Goal: Task Accomplishment & Management: Use online tool/utility

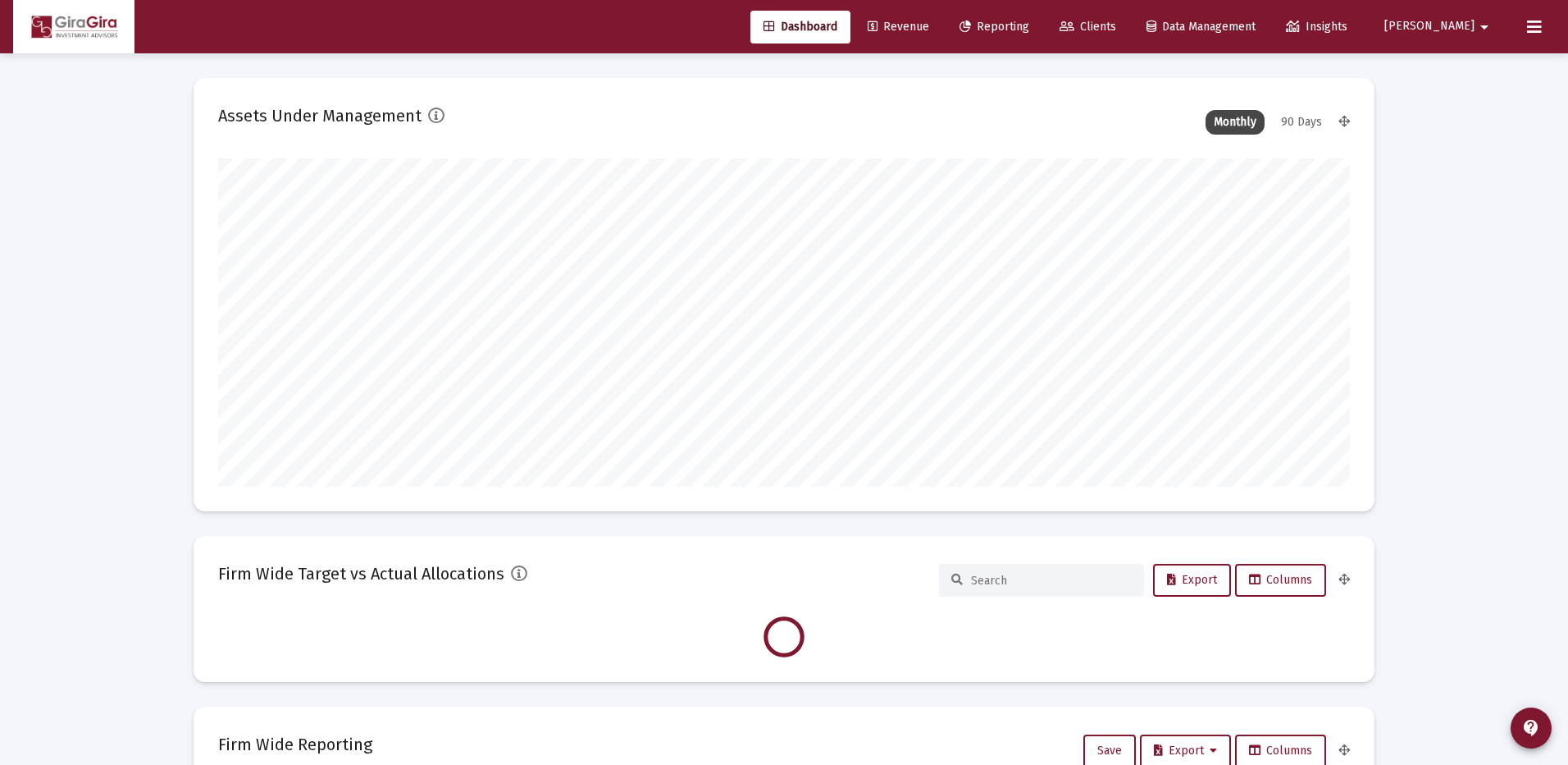
type input "[DATE]"
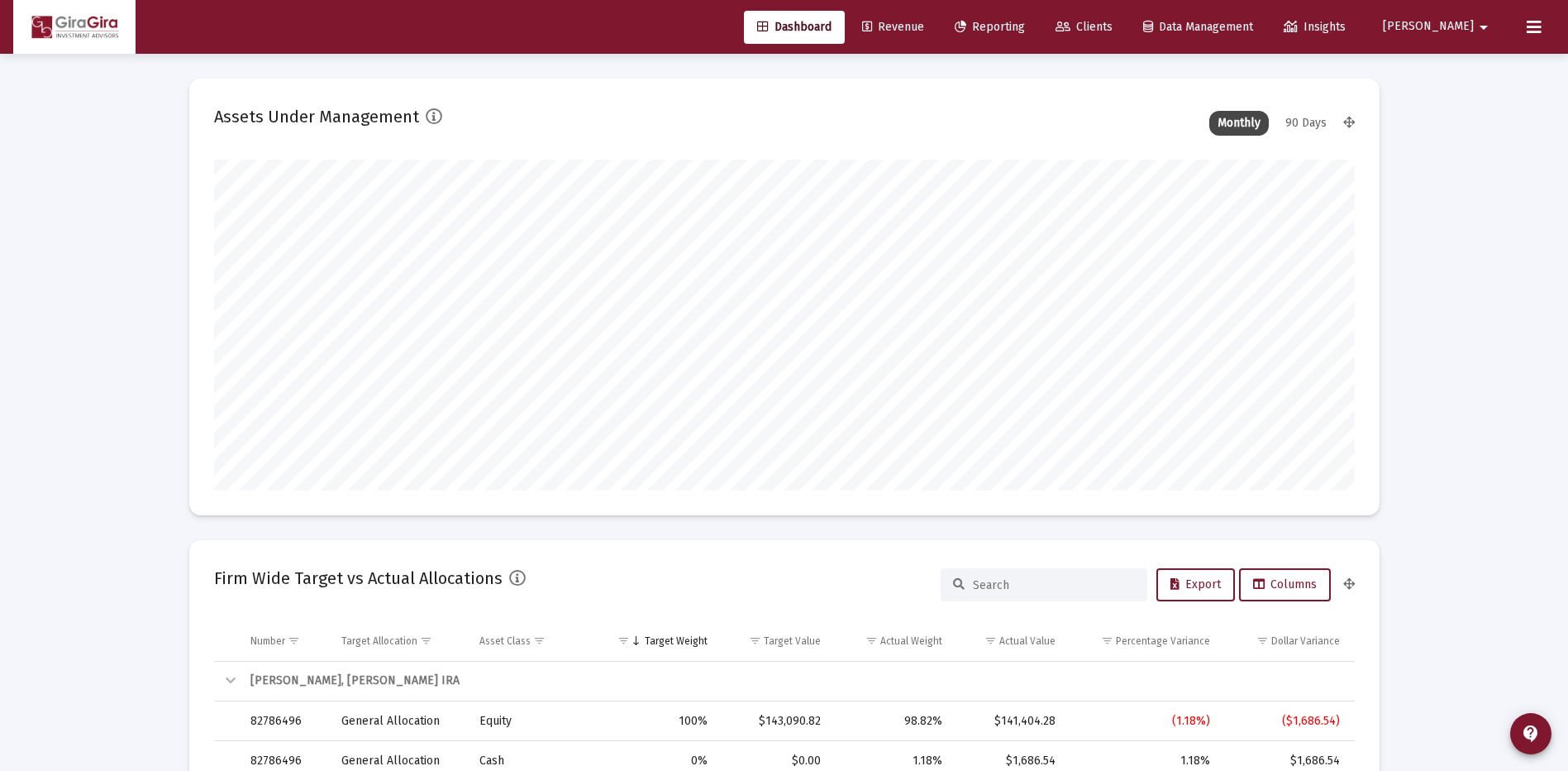
click at [1025, 24] on span "Reporting" at bounding box center [989, 27] width 70 height 14
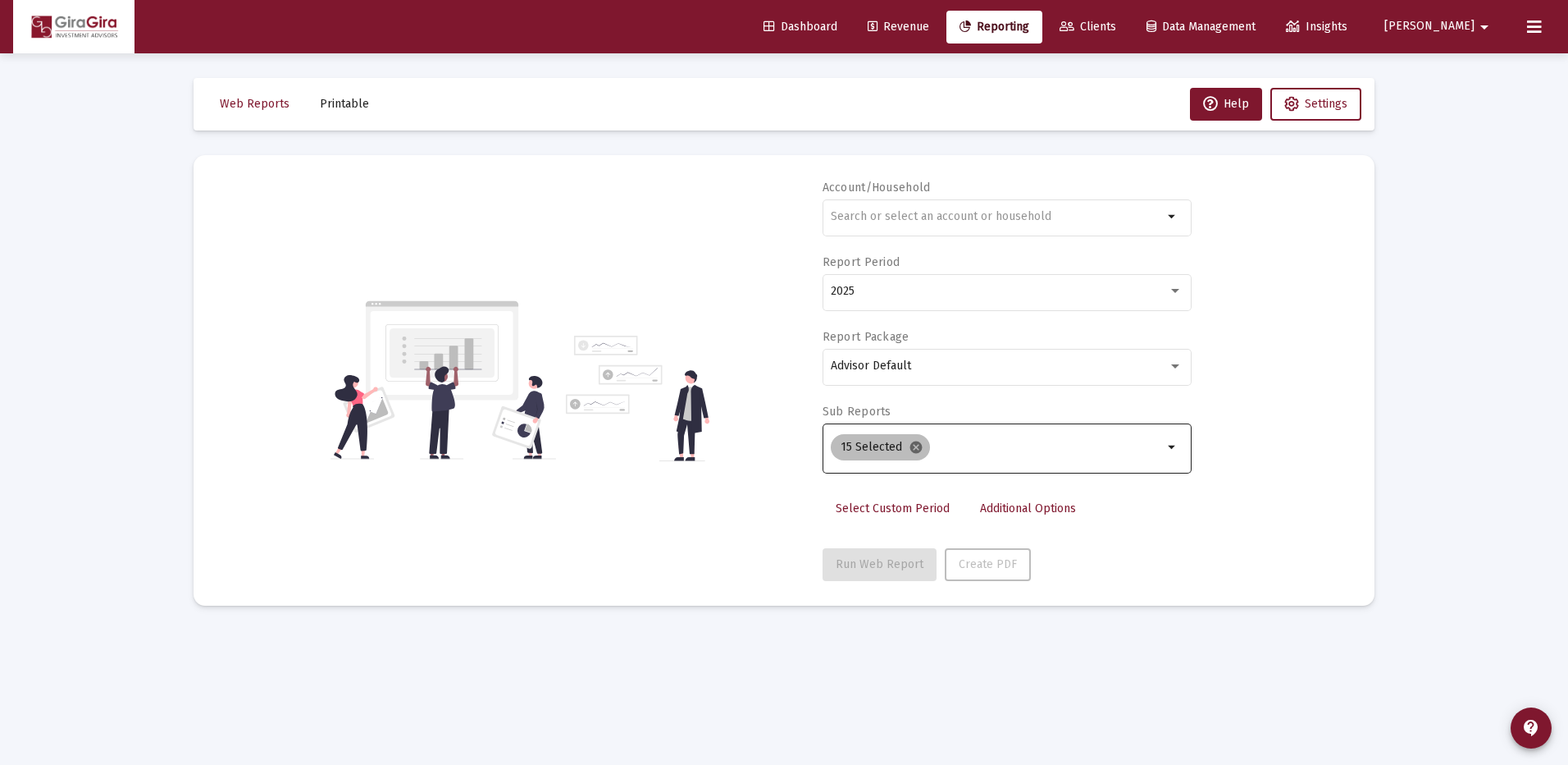
click at [913, 444] on mat-icon "cancel" at bounding box center [916, 447] width 15 height 15
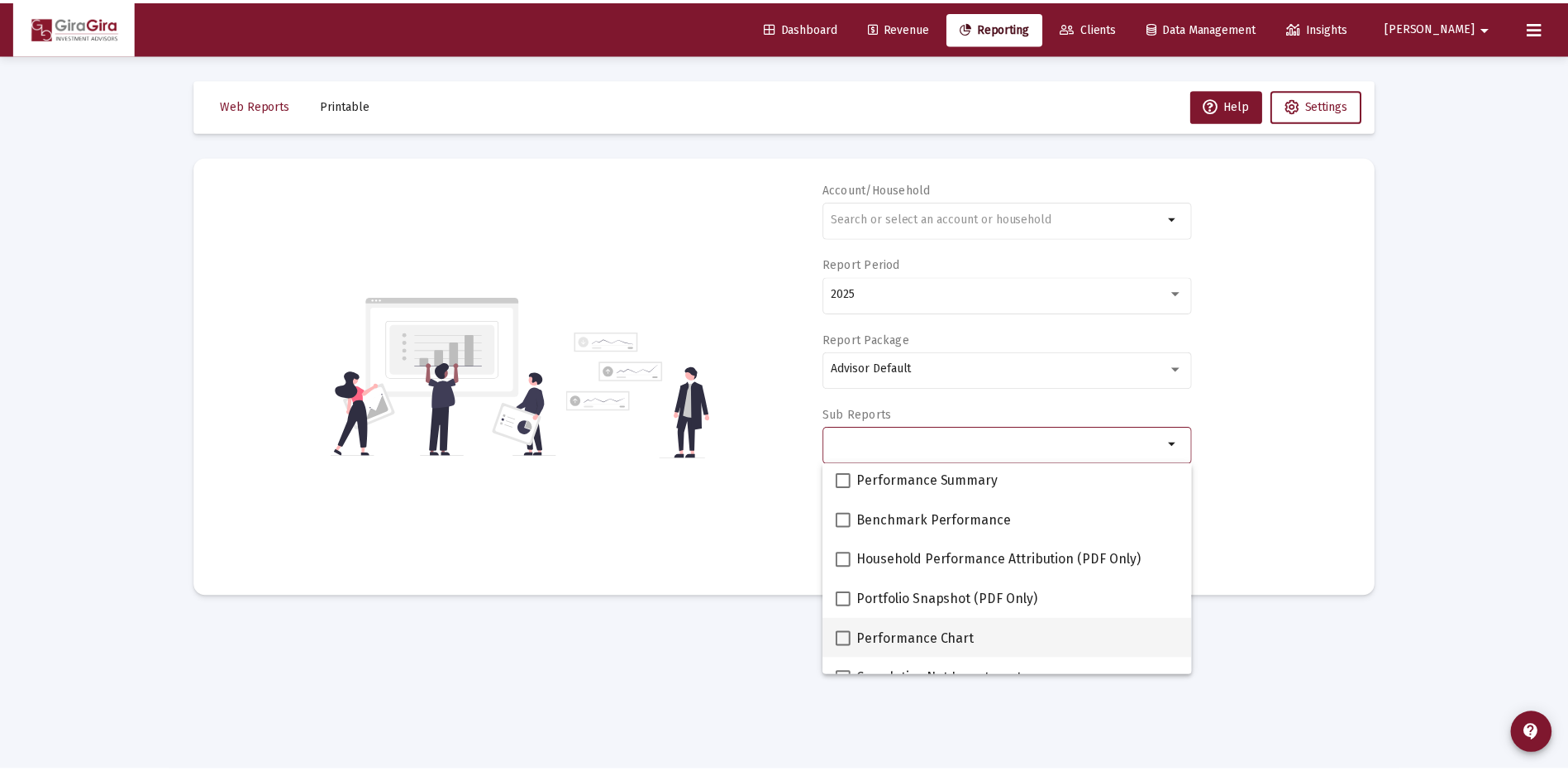
scroll to position [165, 0]
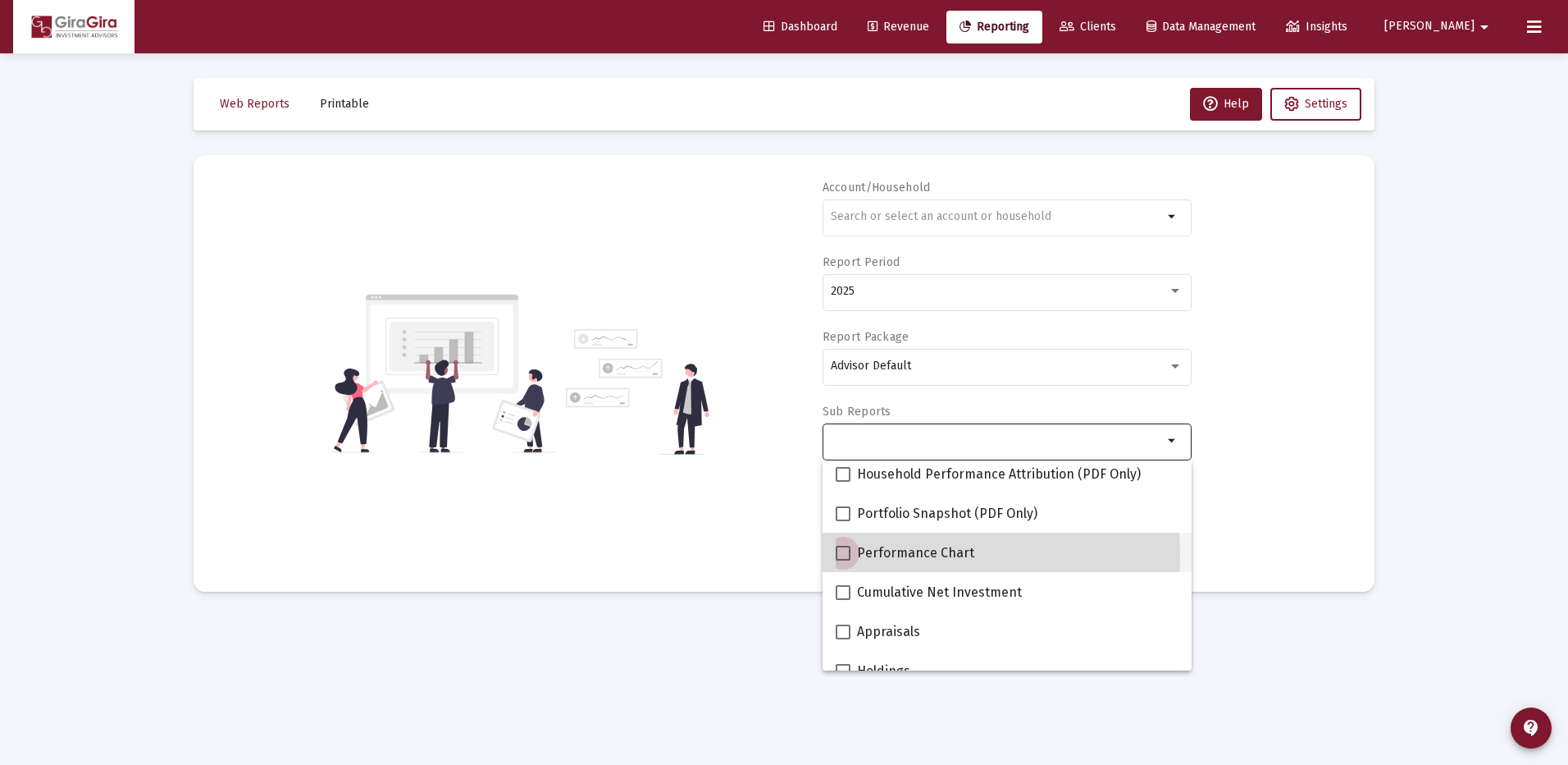
click at [847, 556] on span at bounding box center [842, 553] width 15 height 15
click at [843, 561] on input "Performance Chart" at bounding box center [842, 561] width 1 height 1
checkbox input "true"
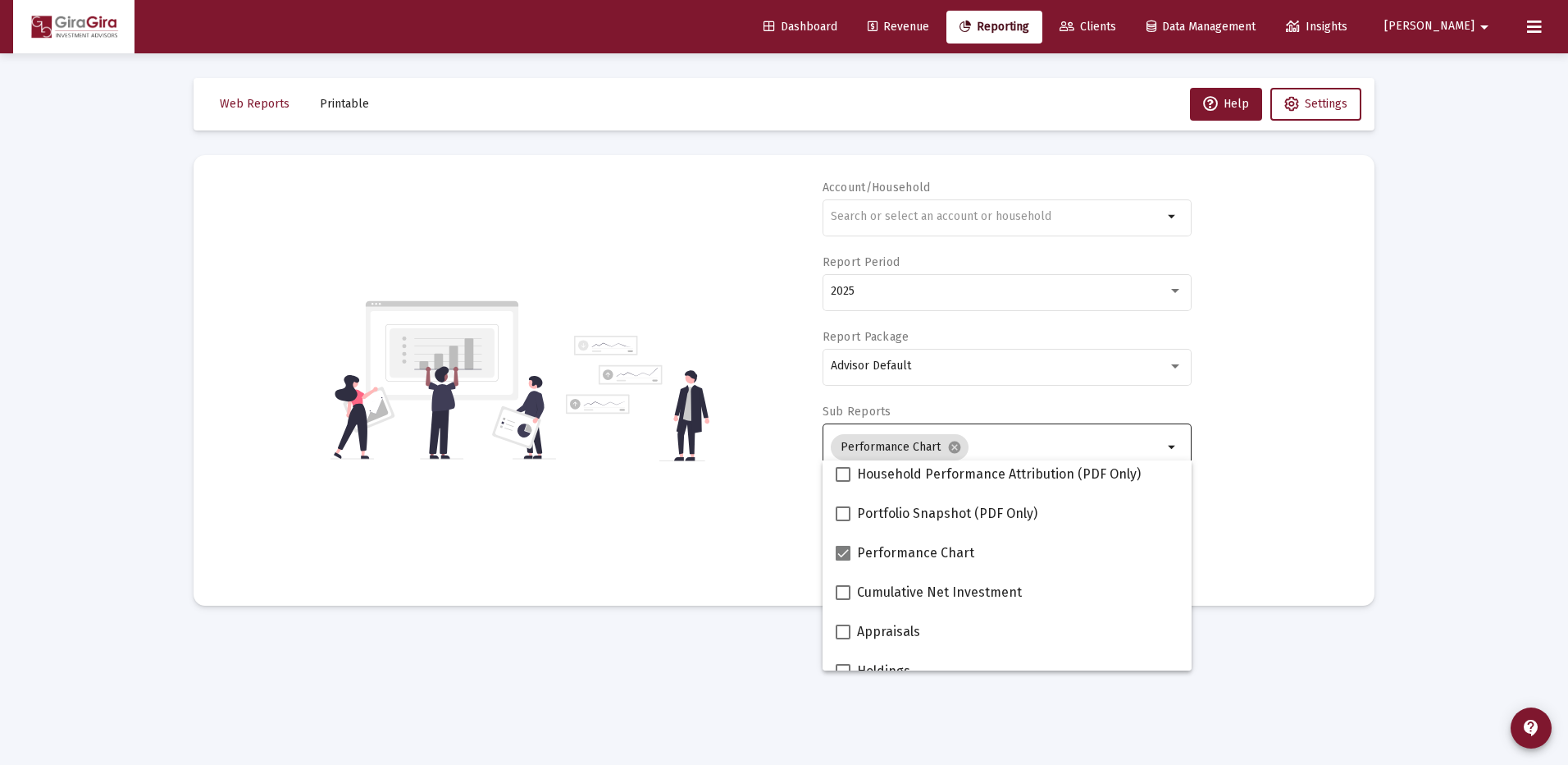
click at [1251, 481] on div "Account/Household arrow_drop_down Report Period 2025 Report Package Advisor Def…" at bounding box center [784, 380] width 1132 height 402
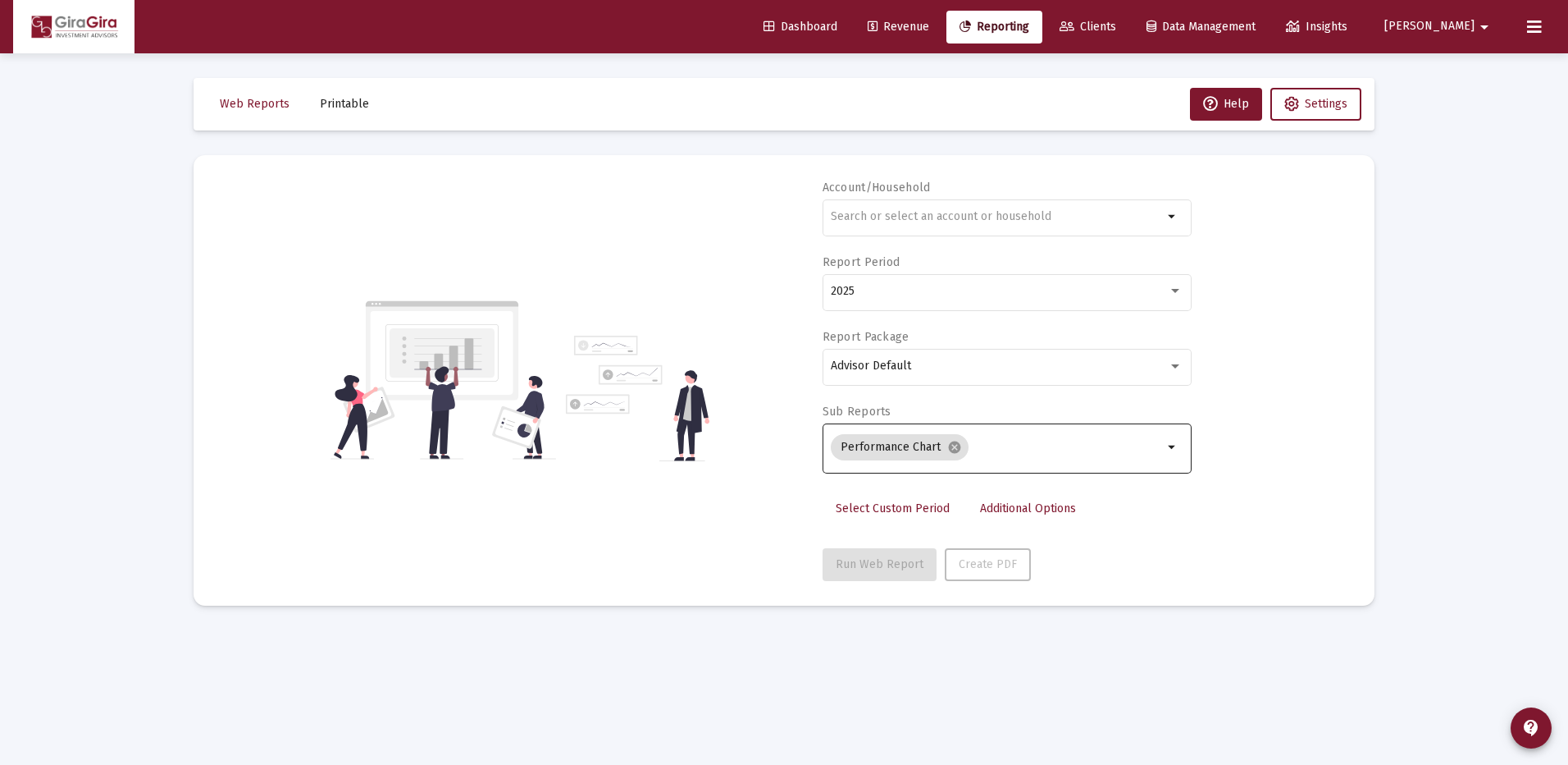
click at [993, 507] on span "Additional Options" at bounding box center [1028, 508] width 96 height 14
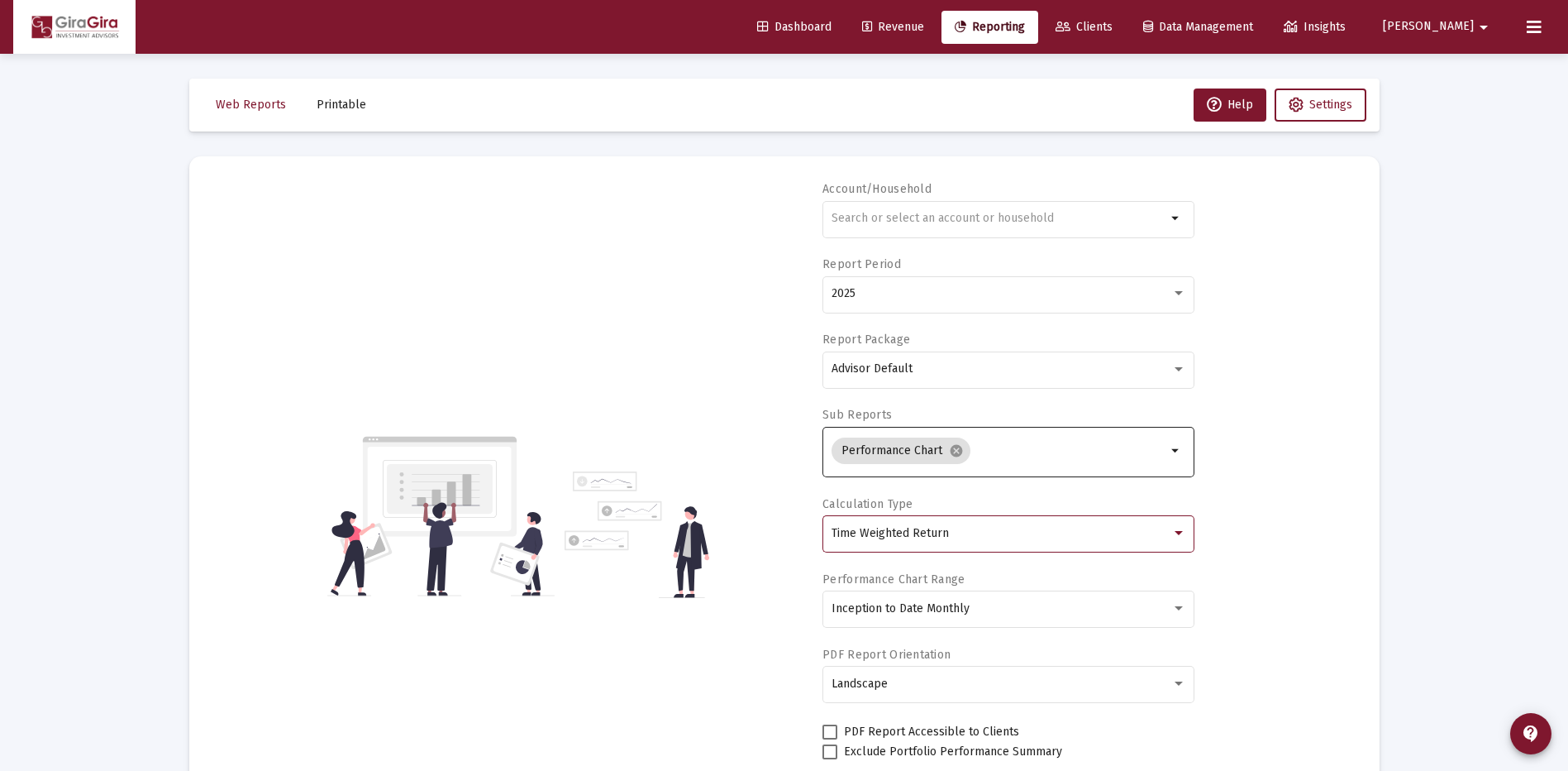
click at [936, 535] on span "Time Weighted Return" at bounding box center [890, 532] width 118 height 14
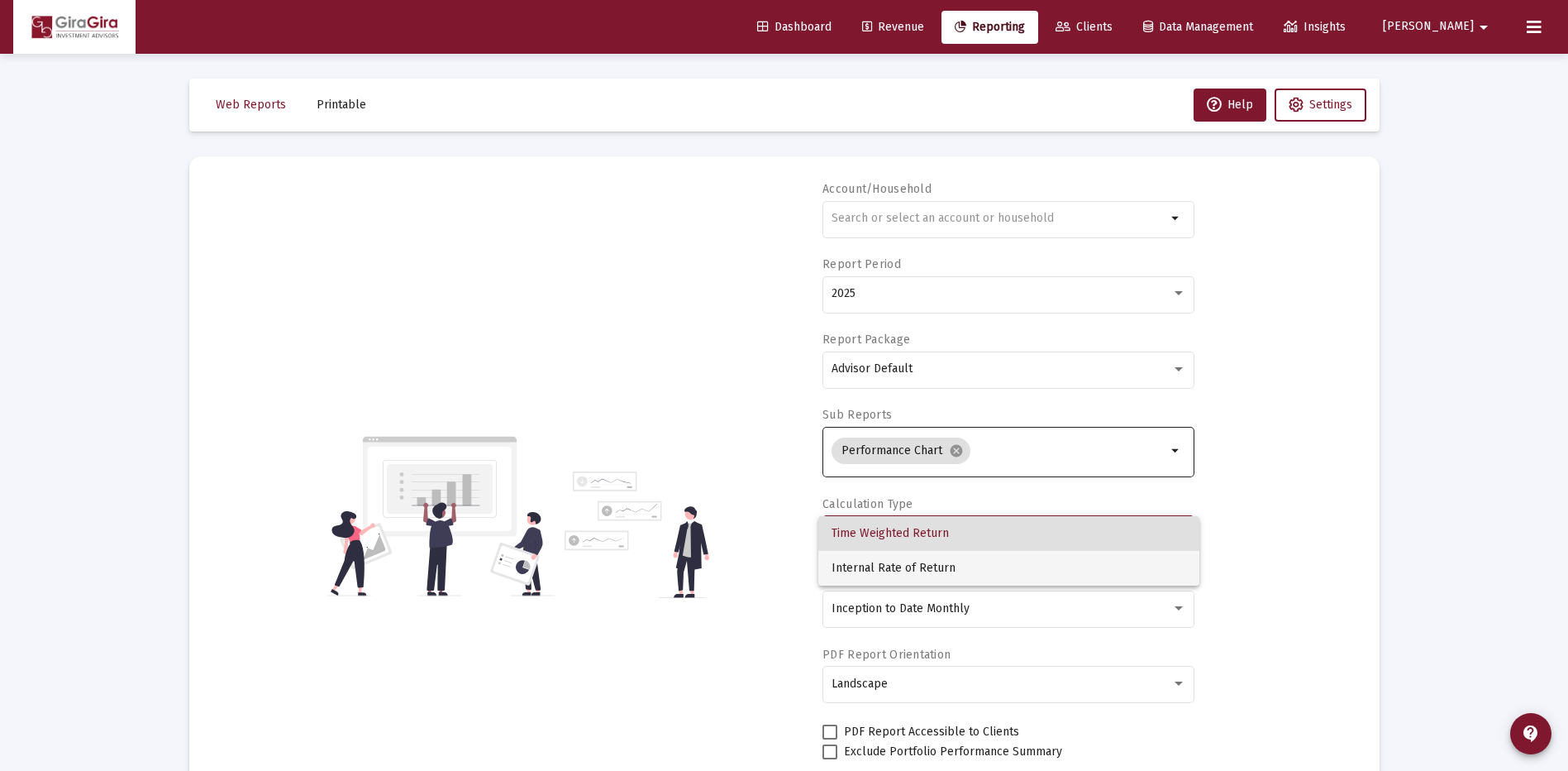
click at [921, 563] on span "Internal Rate of Return" at bounding box center [1009, 567] width 354 height 35
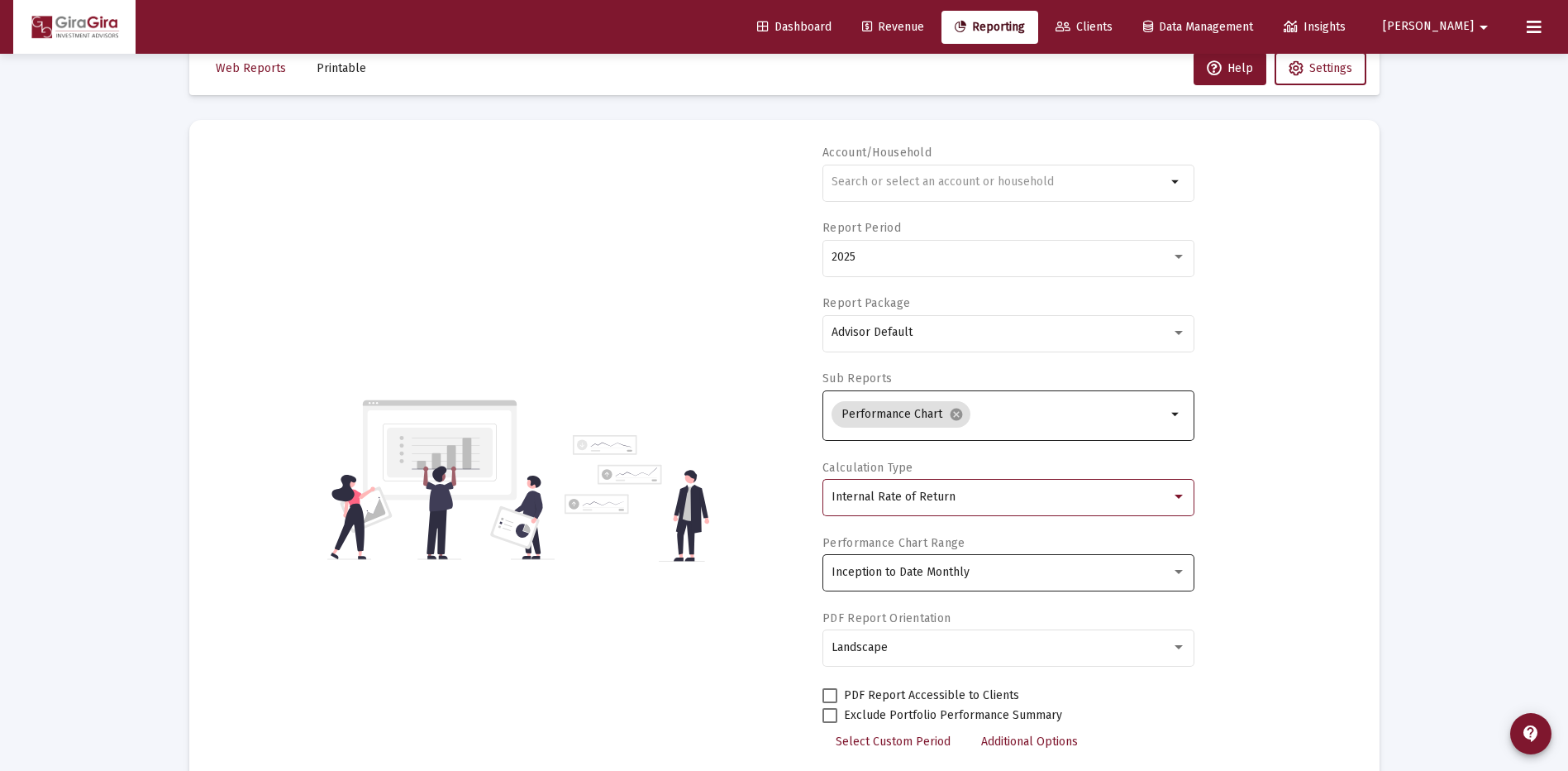
scroll to position [0, 0]
